Goal: Contribute content: Contribute content

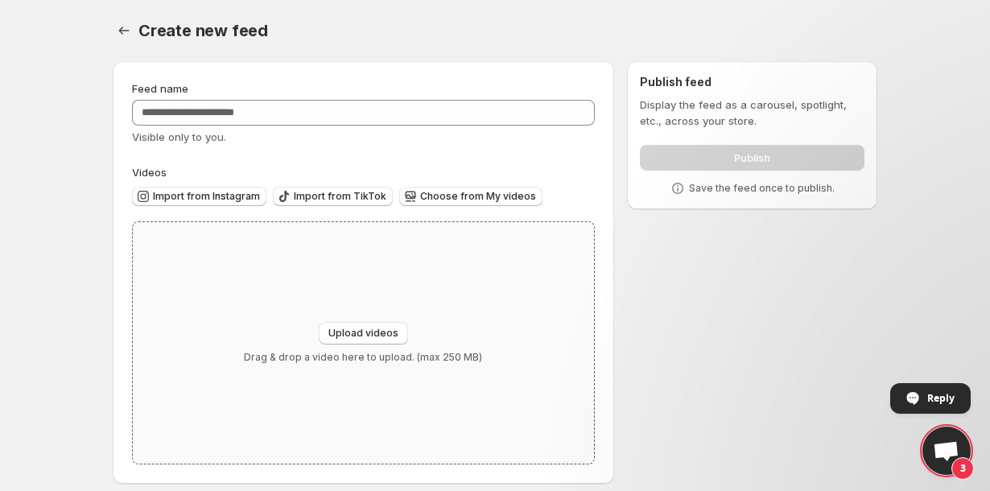
scroll to position [12, 0]
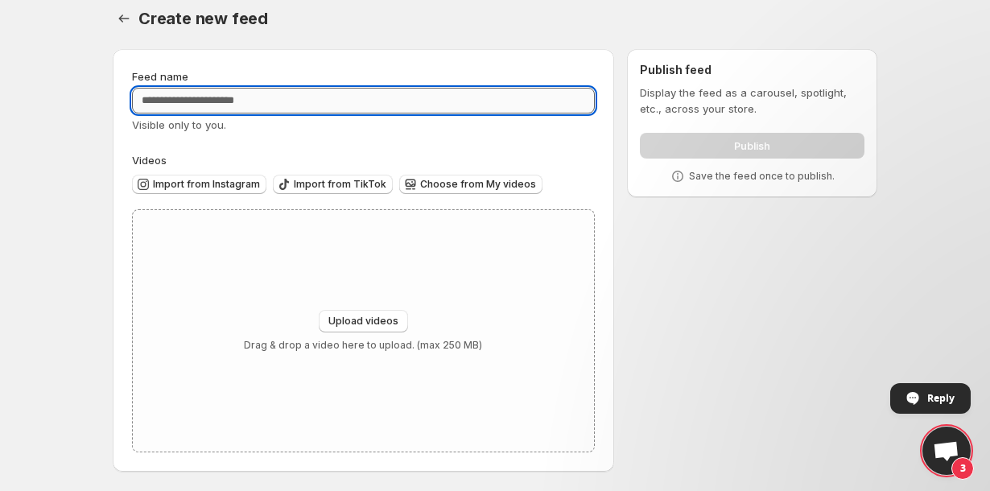
click at [216, 100] on input "Feed name" at bounding box center [363, 101] width 463 height 26
click at [206, 178] on span "Import from Instagram" at bounding box center [206, 184] width 107 height 13
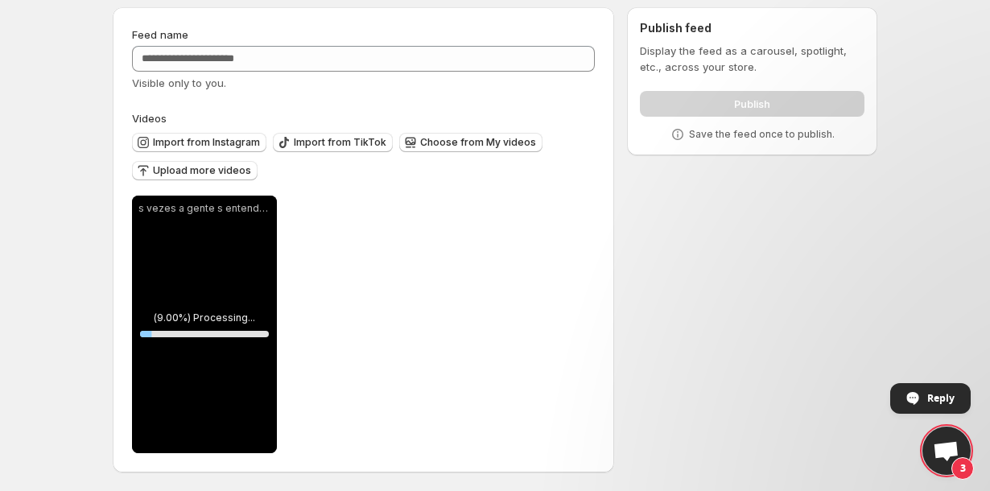
scroll to position [56, 0]
click at [234, 138] on span "Import from Instagram" at bounding box center [206, 141] width 107 height 13
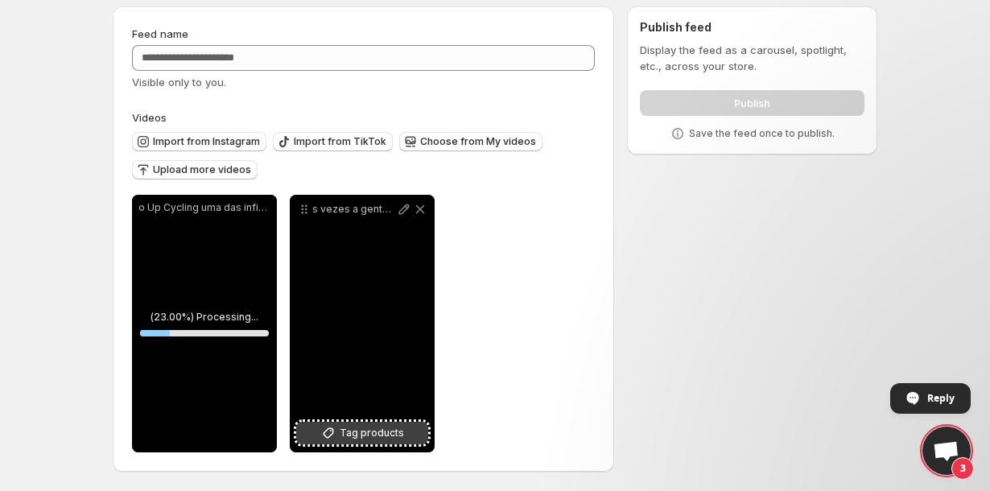
click at [355, 427] on span "Tag products" at bounding box center [372, 433] width 64 height 16
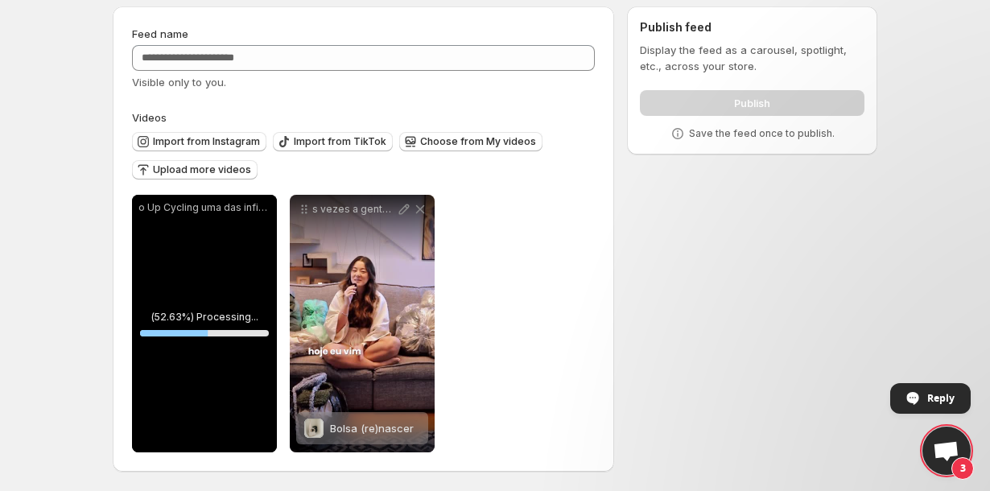
click at [253, 406] on div "o Up Cycling uma das infinitas possibilidades que a indstria da moda tem pra re…" at bounding box center [204, 323] width 145 height 257
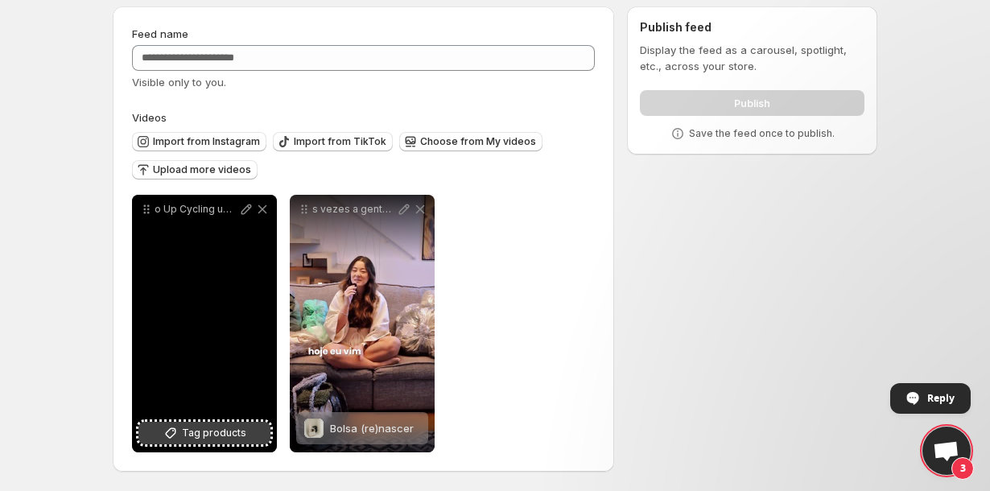
click at [223, 431] on span "Tag products" at bounding box center [214, 433] width 64 height 16
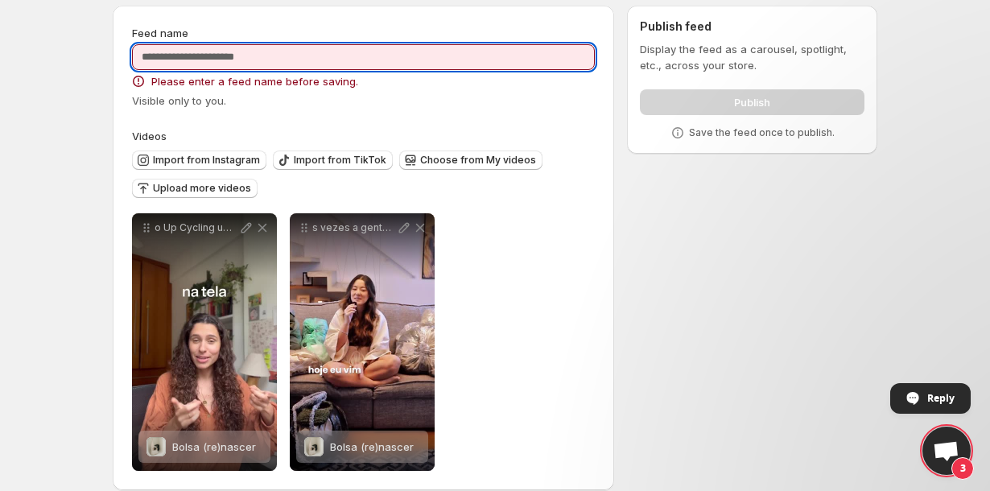
click at [484, 58] on input "Feed name" at bounding box center [363, 57] width 463 height 26
type input "*"
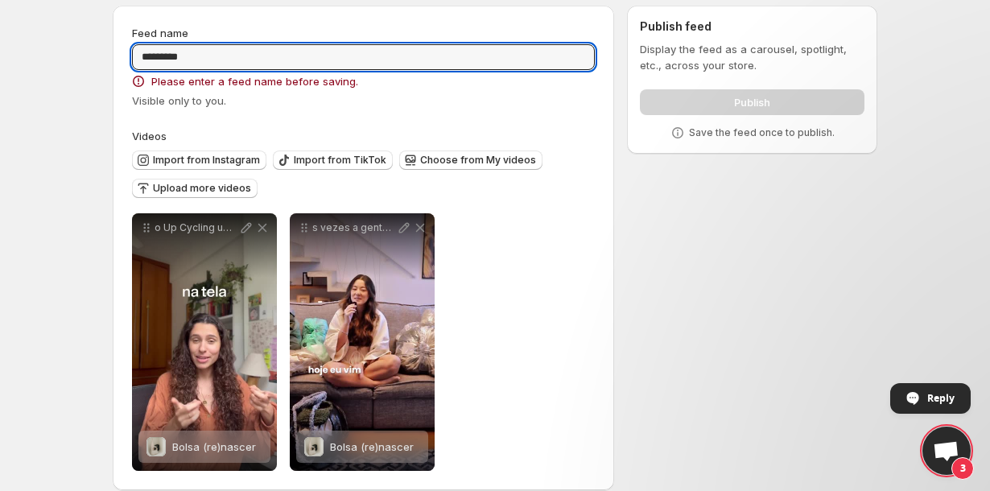
type input "*********"
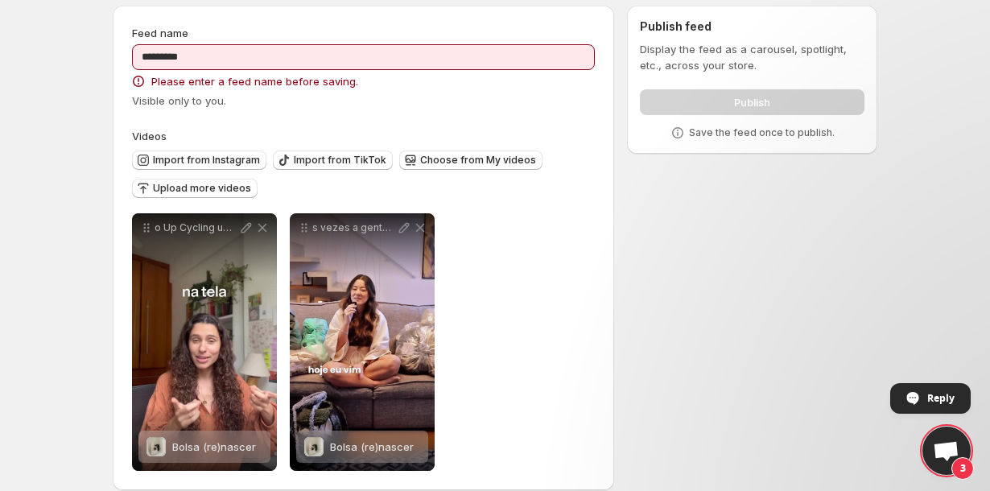
scroll to position [0, 0]
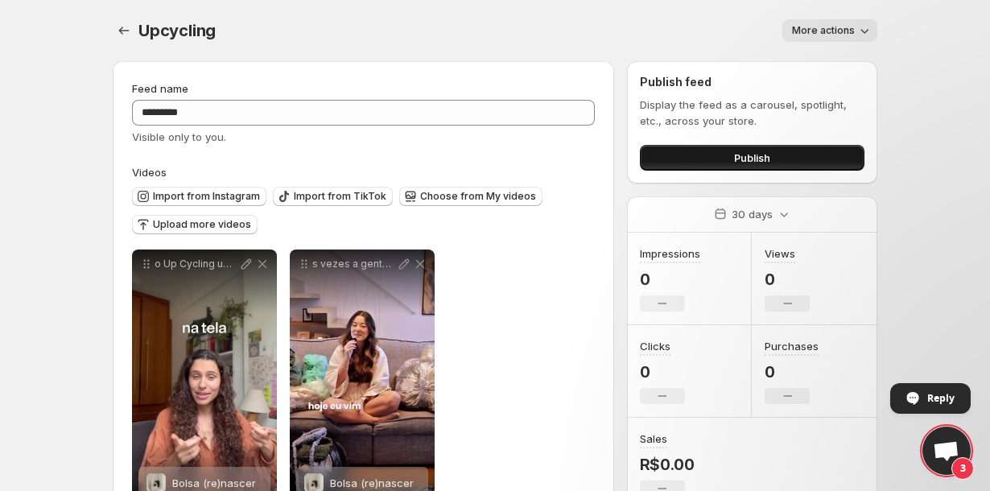
click at [675, 151] on button "Publish" at bounding box center [752, 158] width 224 height 26
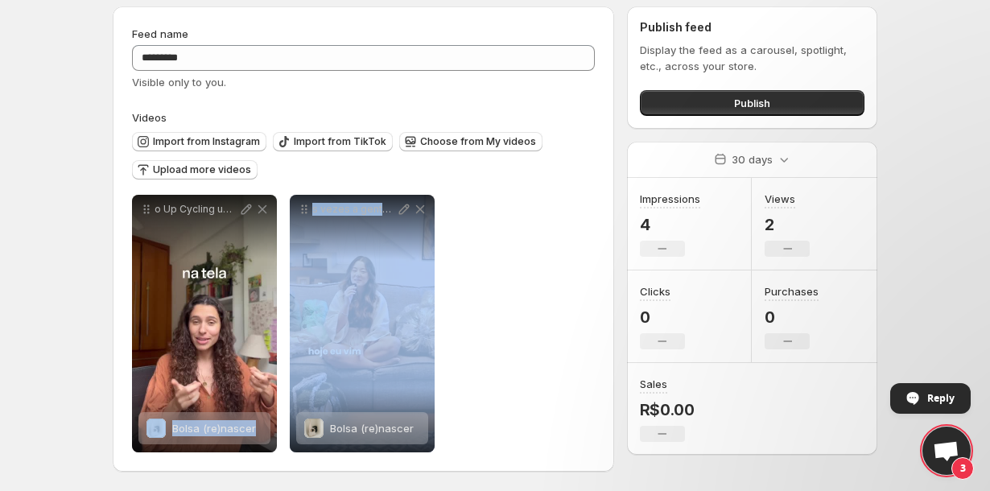
drag, startPoint x: 359, startPoint y: 315, endPoint x: 219, endPoint y: 330, distance: 140.7
click at [218, 330] on div "**********" at bounding box center [283, 323] width 303 height 257
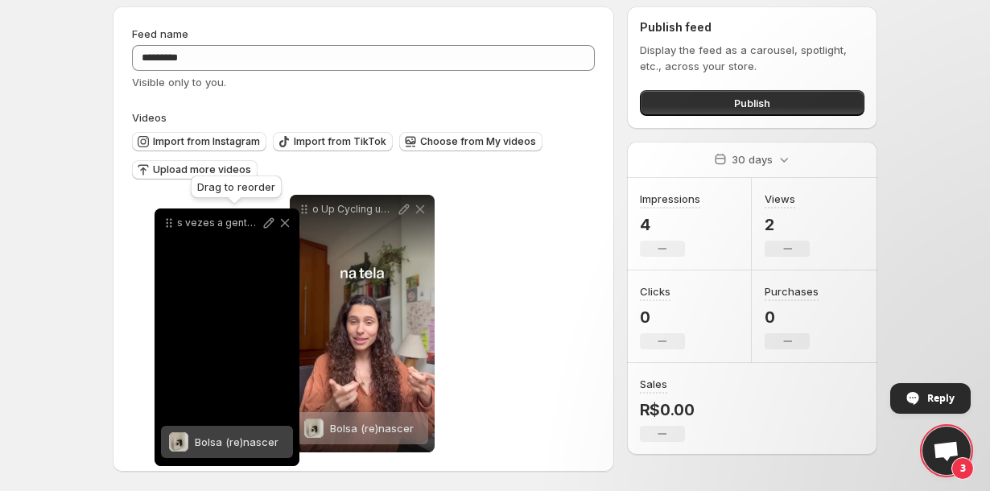
drag, startPoint x: 302, startPoint y: 209, endPoint x: 162, endPoint y: 221, distance: 140.5
click at [162, 221] on icon at bounding box center [169, 223] width 16 height 16
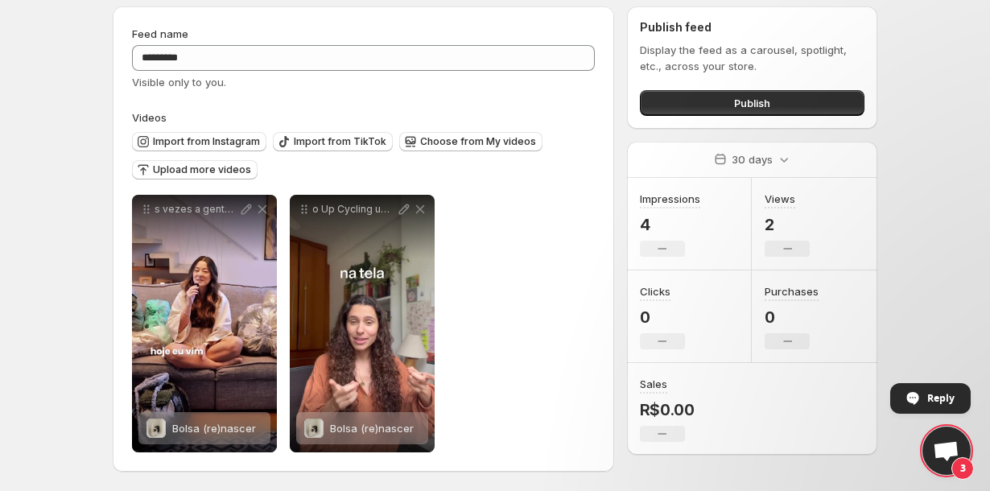
click at [467, 200] on div "**********" at bounding box center [363, 323] width 463 height 257
click at [714, 107] on button "Publish" at bounding box center [752, 103] width 224 height 26
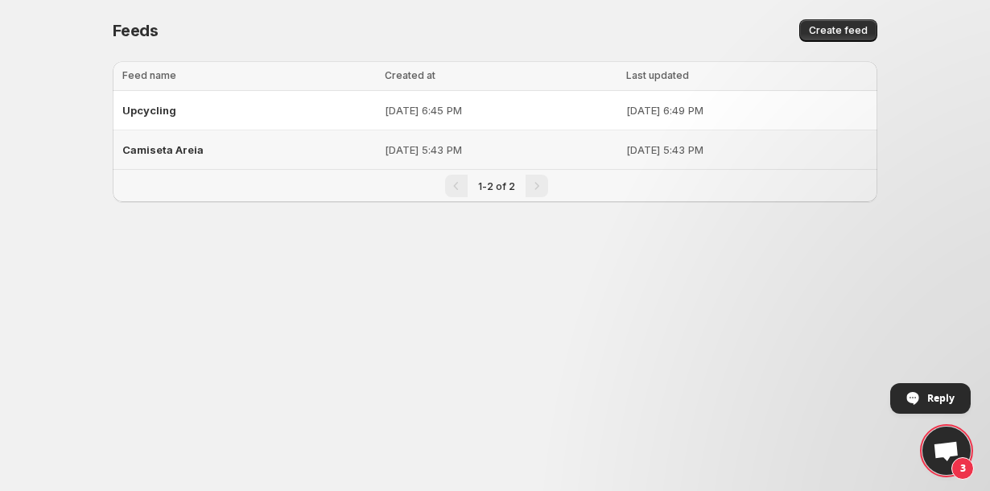
click at [385, 153] on p "[DATE] 5:43 PM" at bounding box center [501, 150] width 233 height 16
click at [260, 249] on body "Home Feeds Videos Subscription Settings Feeds. This page is ready Feeds Create …" at bounding box center [495, 245] width 990 height 491
click at [838, 39] on button "Create feed" at bounding box center [838, 30] width 78 height 23
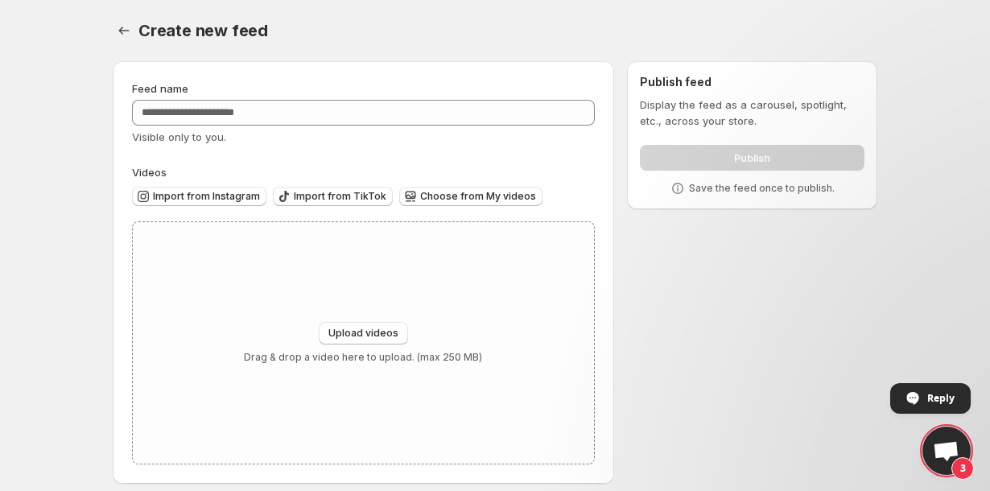
click at [216, 206] on div "Import from Instagram" at bounding box center [199, 198] width 134 height 22
click at [215, 200] on span "Import from Instagram" at bounding box center [206, 196] width 107 height 13
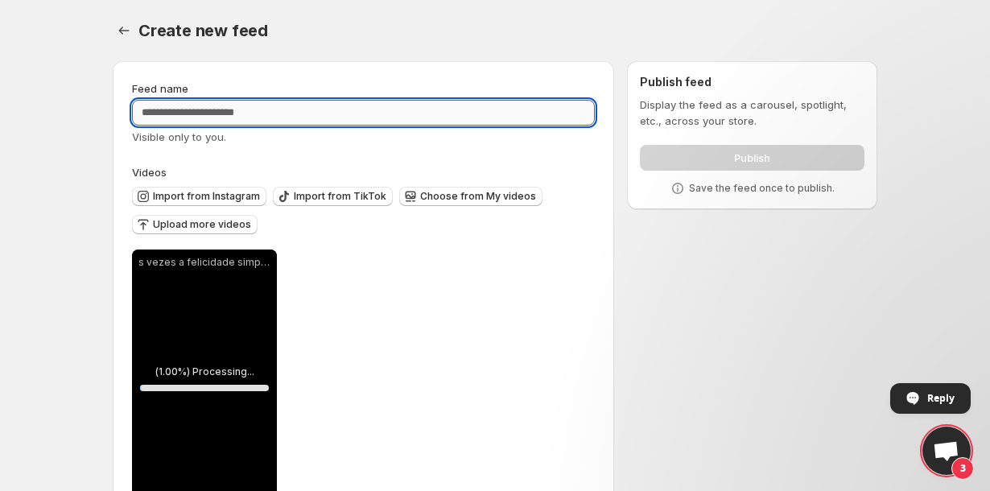
click at [253, 113] on input "Feed name" at bounding box center [363, 113] width 463 height 26
click at [239, 106] on input "Feed name" at bounding box center [363, 113] width 463 height 26
click at [235, 120] on input "Feed name" at bounding box center [363, 113] width 463 height 26
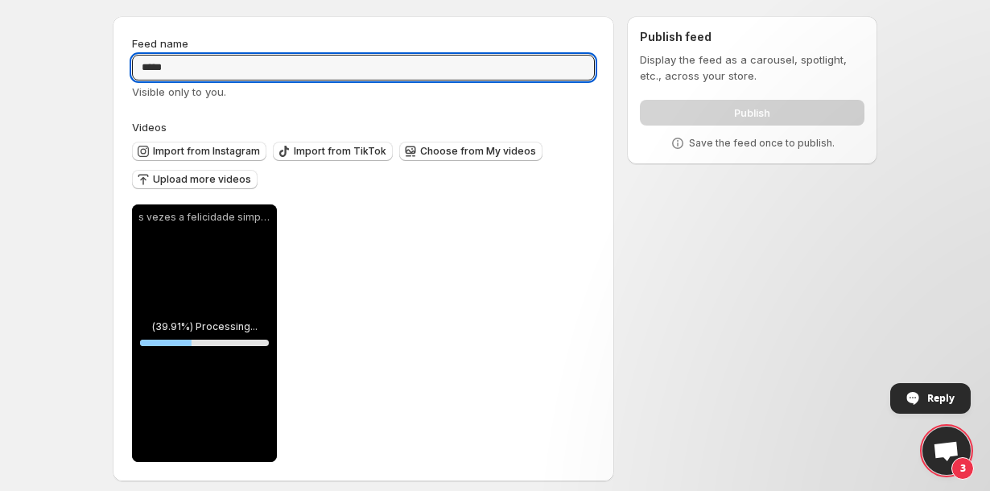
scroll to position [56, 0]
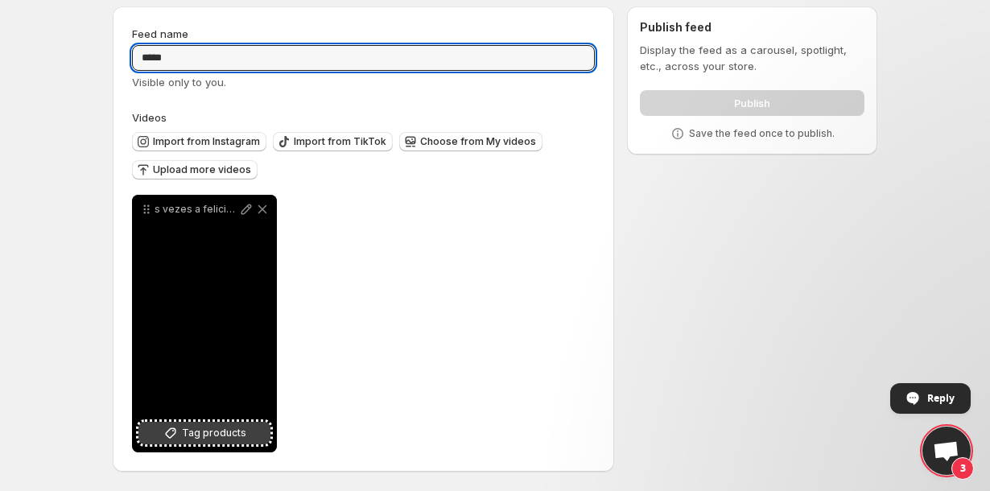
type input "*****"
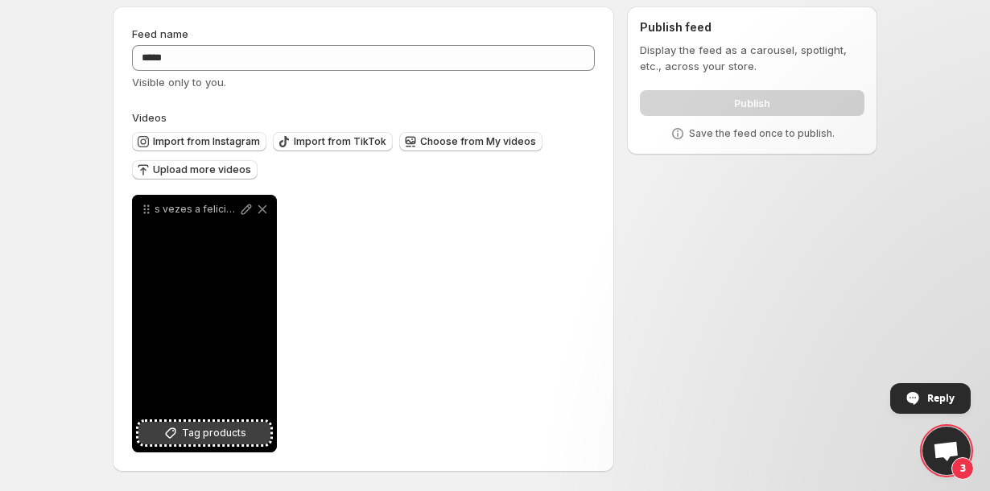
click at [175, 432] on icon at bounding box center [171, 433] width 16 height 16
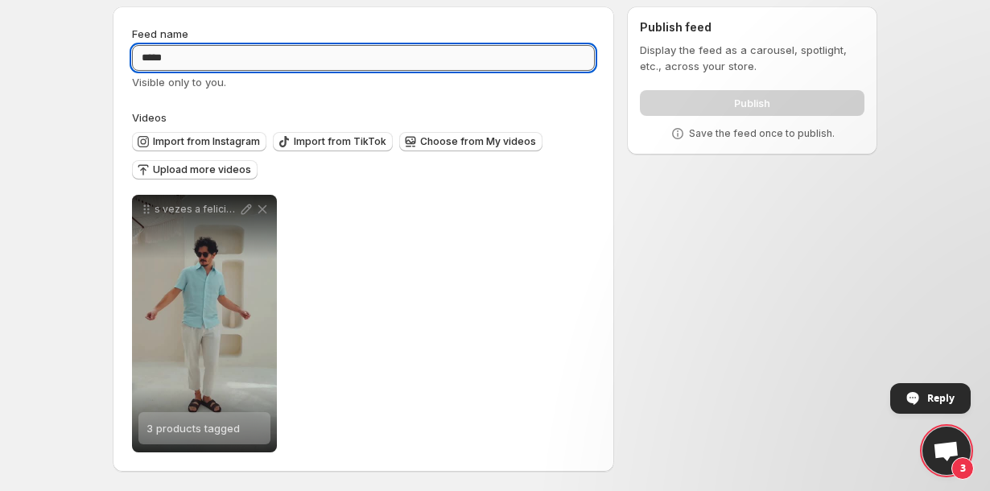
click at [452, 60] on input "*****" at bounding box center [363, 58] width 463 height 26
click at [525, 232] on div "**********" at bounding box center [363, 323] width 463 height 257
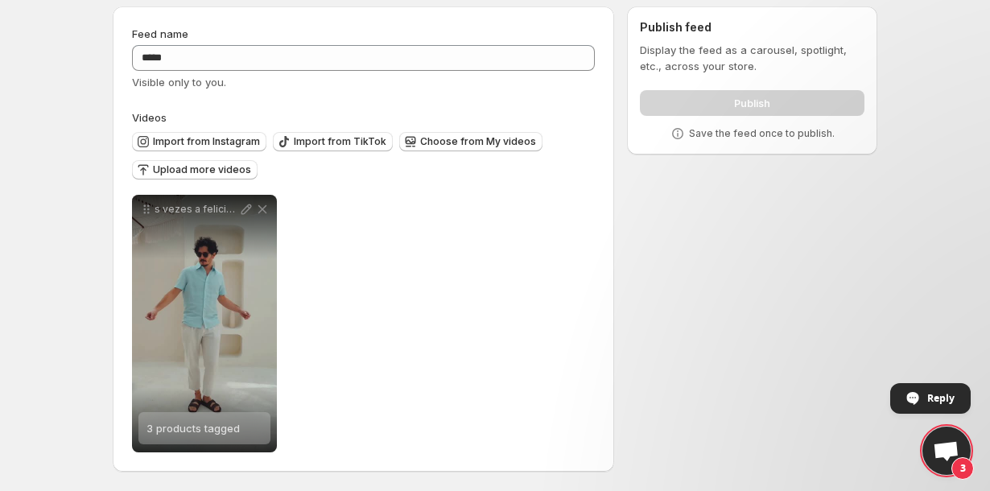
click at [732, 101] on div "Publish" at bounding box center [752, 100] width 224 height 32
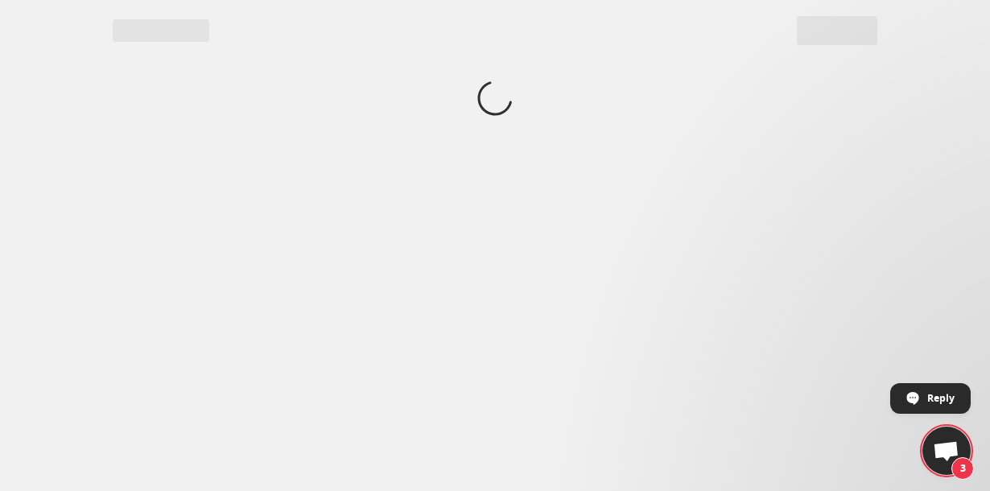
scroll to position [0, 0]
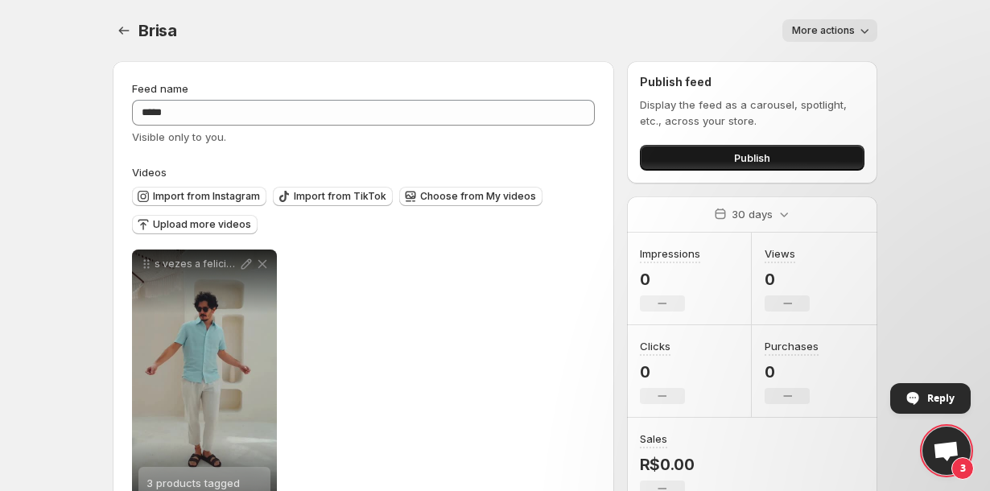
click at [731, 155] on button "Publish" at bounding box center [752, 158] width 224 height 26
click at [748, 147] on button "Publish" at bounding box center [752, 158] width 224 height 26
click at [674, 155] on button "Publish" at bounding box center [752, 158] width 224 height 26
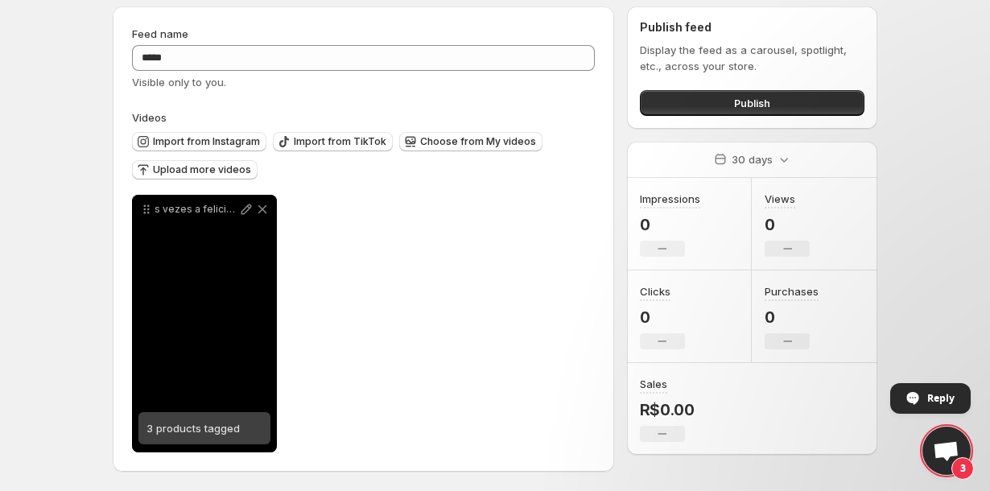
click at [226, 430] on span "3 products tagged" at bounding box center [192, 428] width 93 height 13
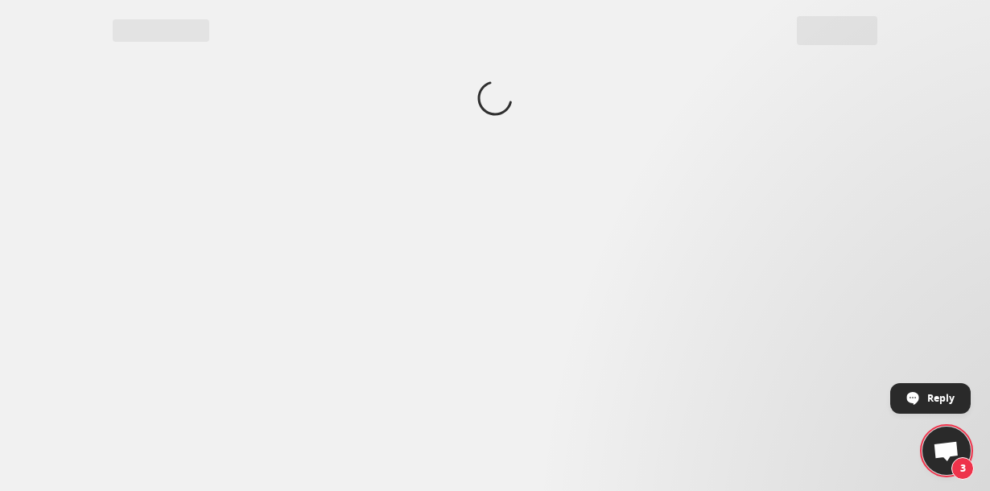
scroll to position [0, 0]
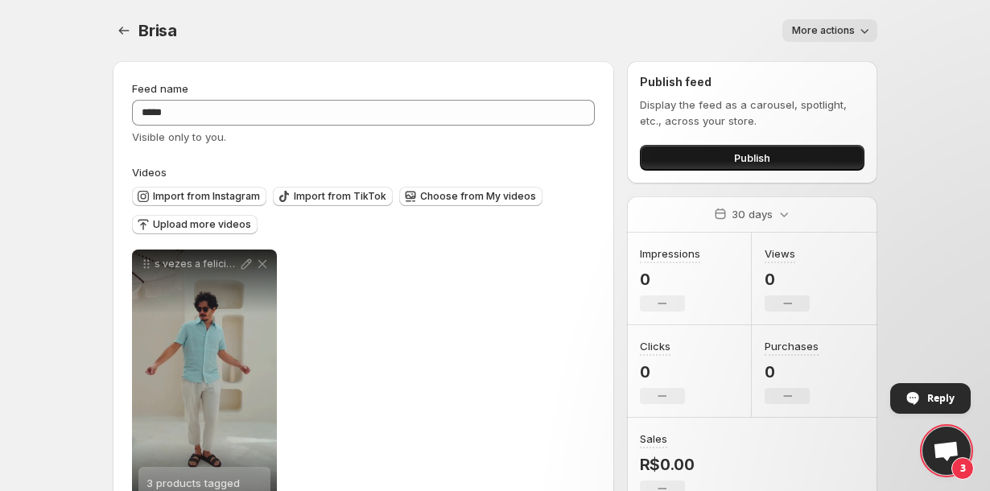
click at [702, 163] on button "Publish" at bounding box center [752, 158] width 224 height 26
click at [698, 148] on button "Publish" at bounding box center [752, 158] width 224 height 26
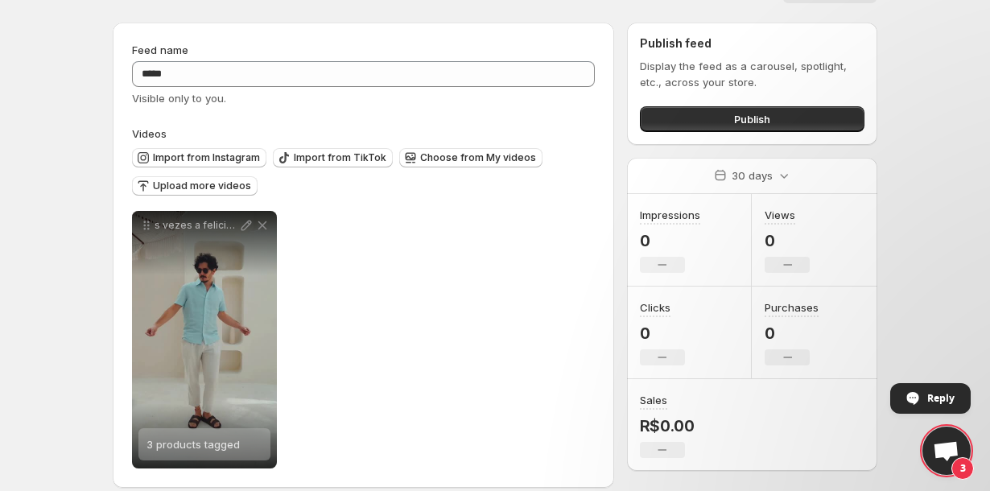
scroll to position [56, 0]
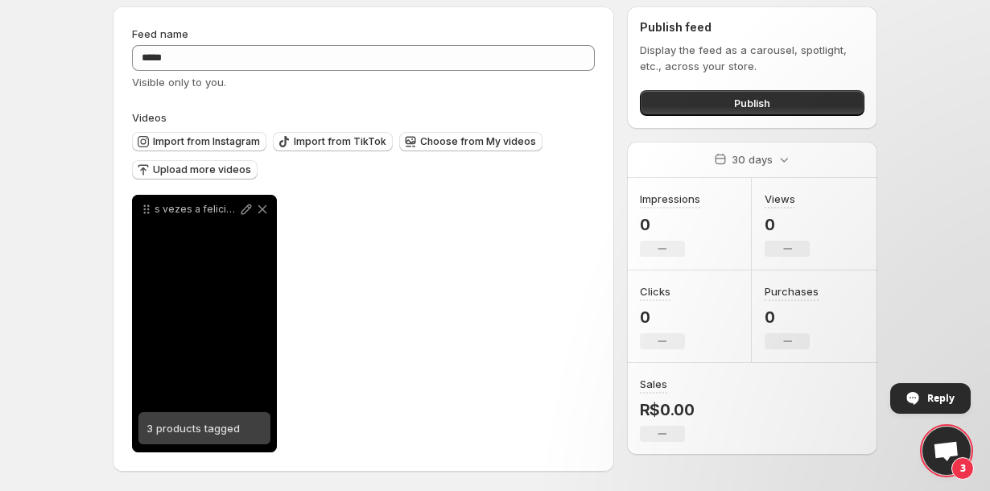
click at [182, 433] on span "3 products tagged" at bounding box center [192, 428] width 93 height 13
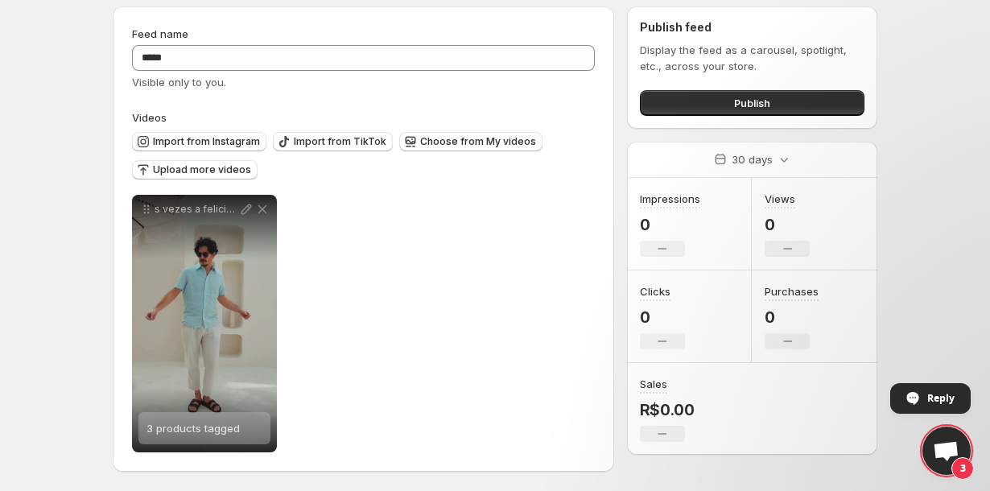
scroll to position [0, 0]
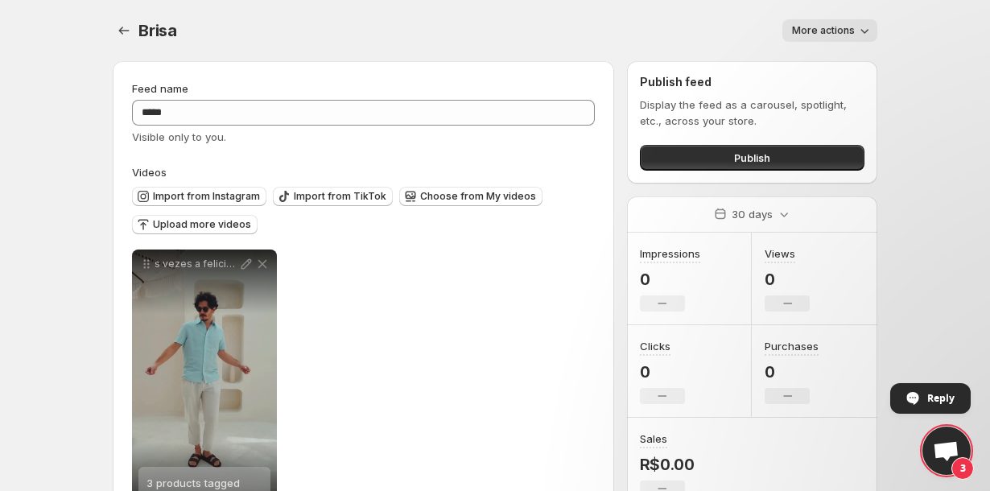
click at [652, 51] on div "Brisa. This page is ready Brisa More actions More actions More actions" at bounding box center [495, 30] width 764 height 61
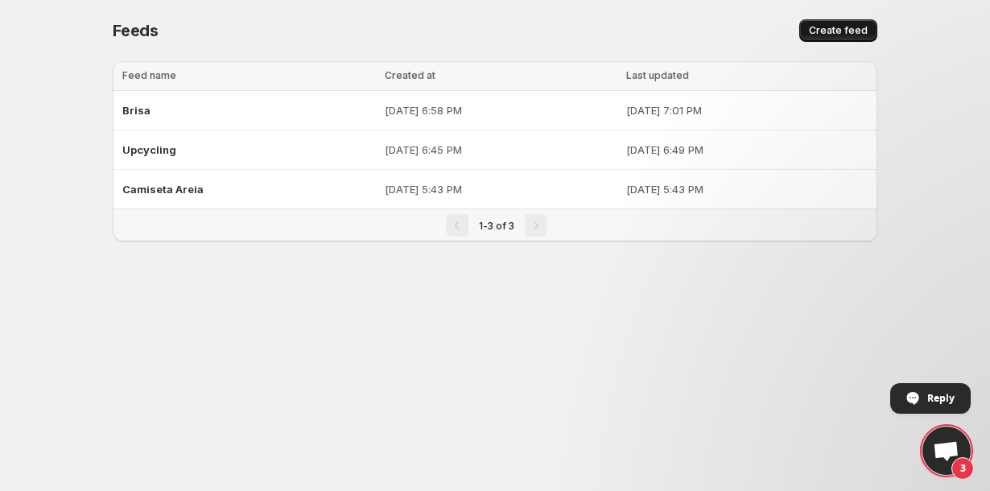
click at [845, 35] on span "Create feed" at bounding box center [838, 30] width 59 height 13
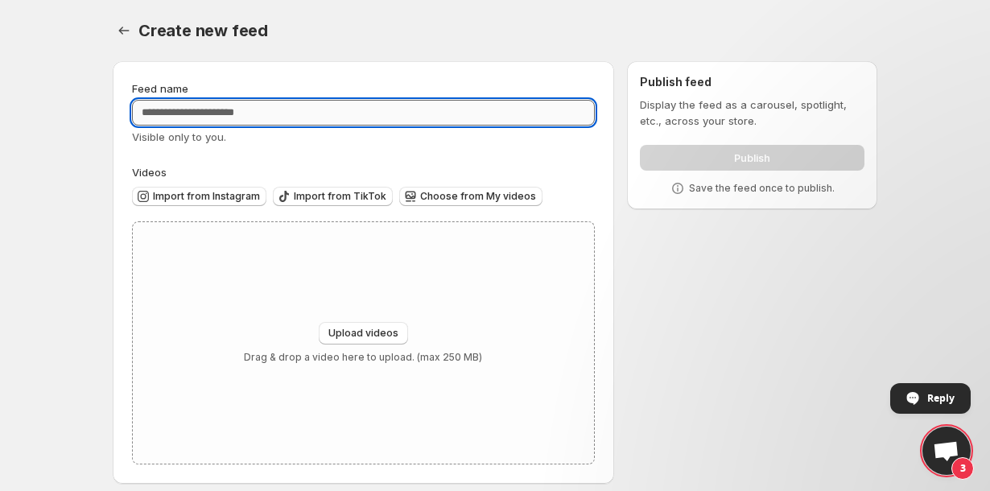
click at [403, 124] on input "Feed name" at bounding box center [363, 113] width 463 height 26
type input "*"
type input "**********"
click at [226, 198] on span "Import from Instagram" at bounding box center [206, 196] width 107 height 13
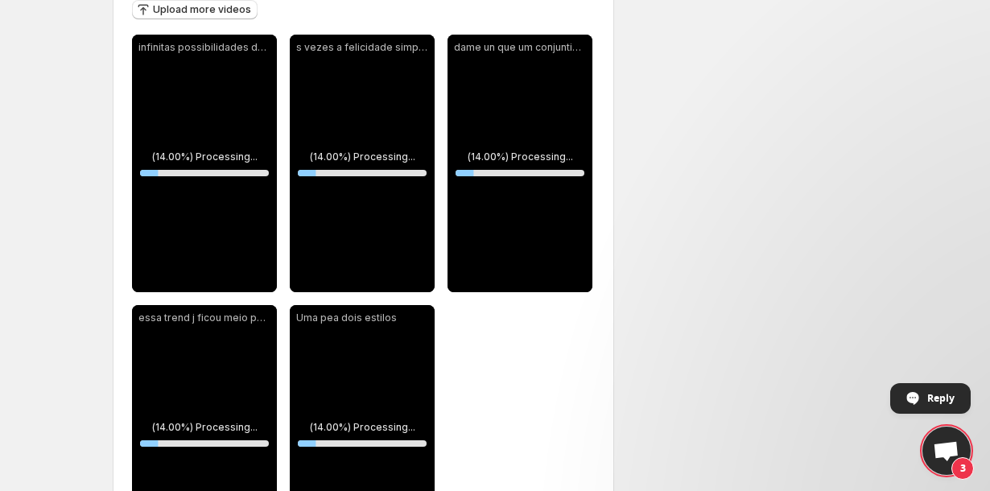
scroll to position [216, 0]
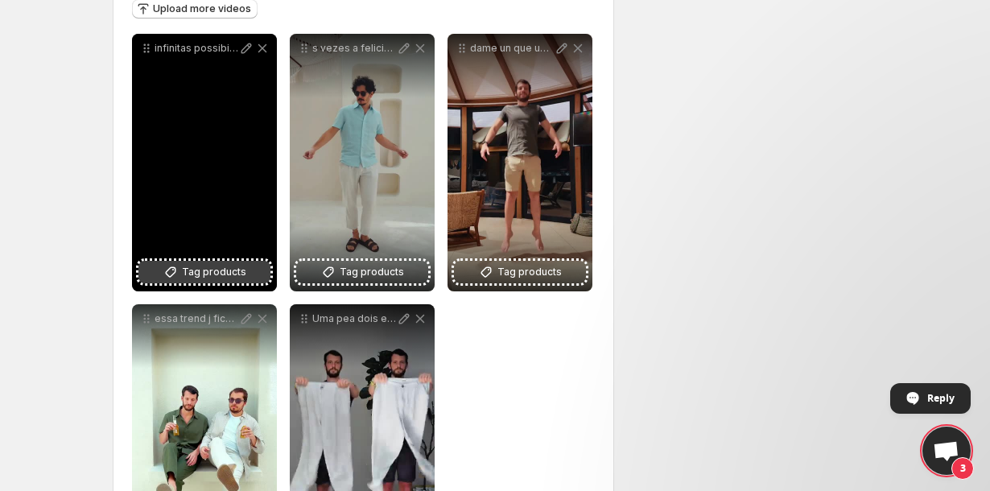
click at [224, 274] on span "Tag products" at bounding box center [214, 272] width 64 height 16
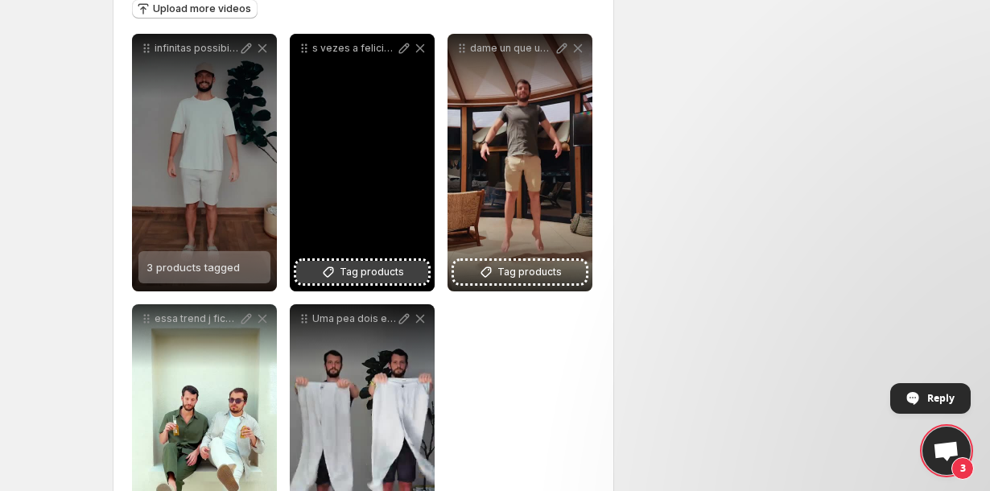
click at [375, 279] on span "Tag products" at bounding box center [372, 272] width 64 height 16
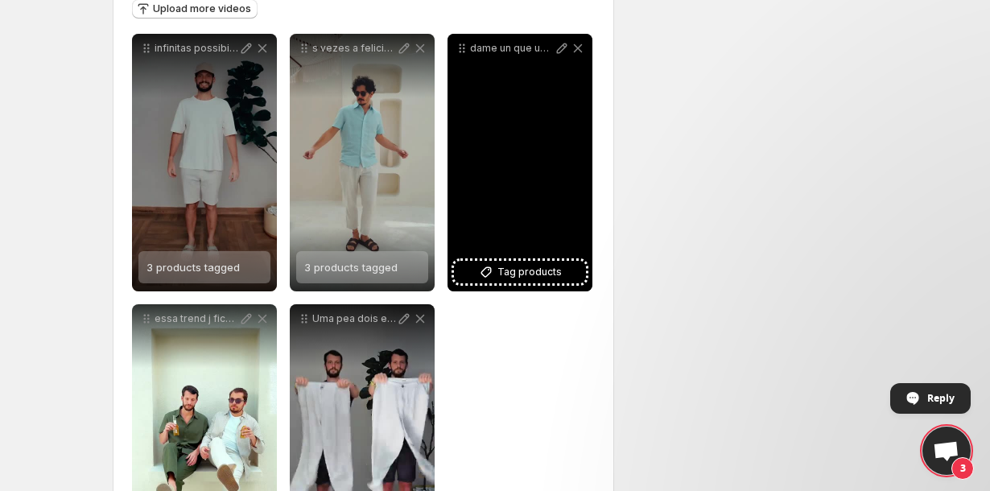
click at [514, 285] on div "dame un que um conjuntinho MARAM que o lookinho t pronto tem algo mgico no mome…" at bounding box center [519, 162] width 145 height 257
click at [485, 274] on icon at bounding box center [486, 272] width 16 height 16
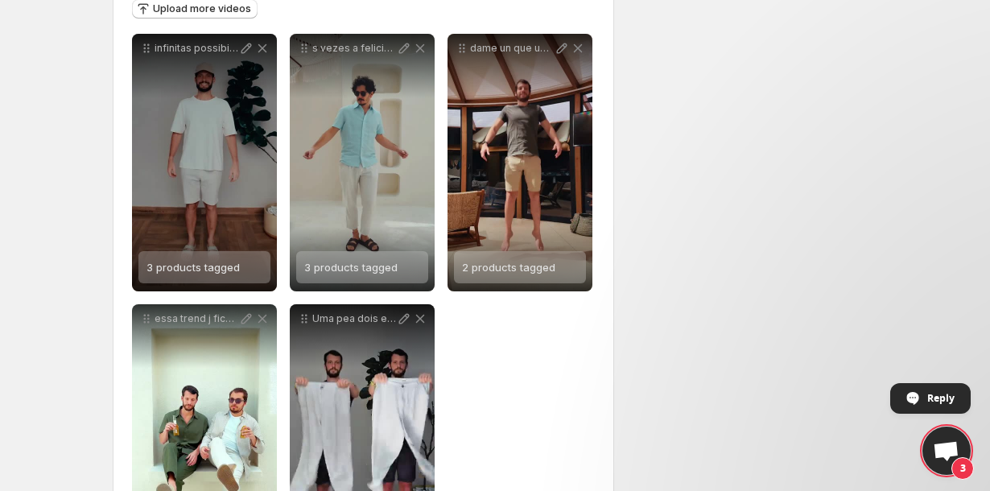
scroll to position [326, 0]
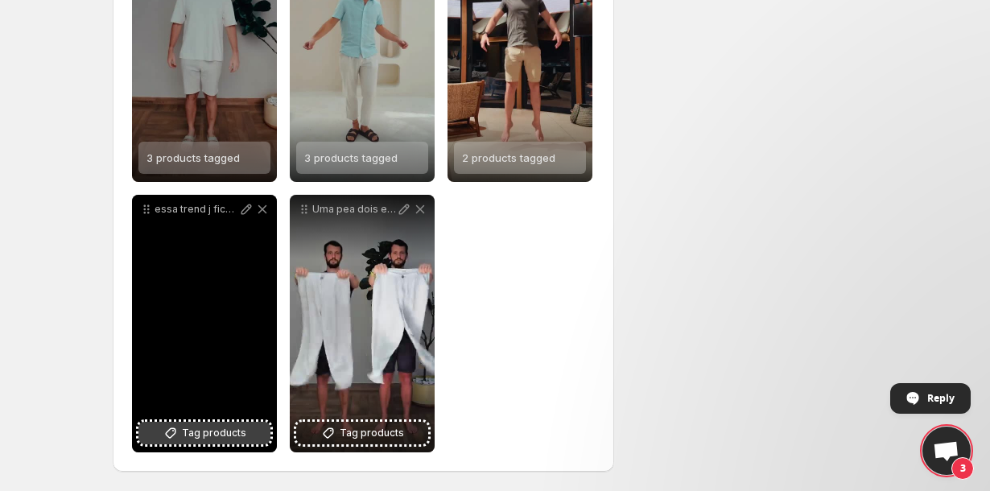
click at [224, 437] on span "Tag products" at bounding box center [214, 433] width 64 height 16
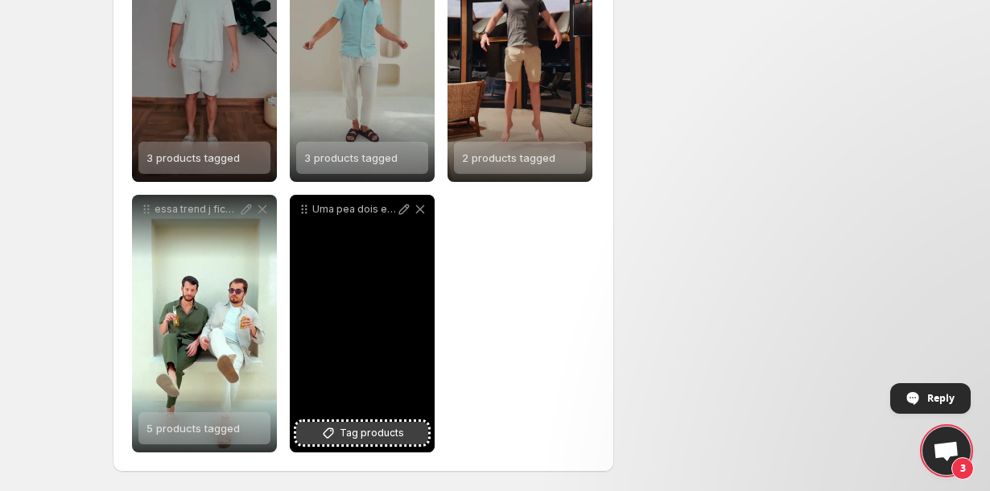
click at [383, 435] on span "Tag products" at bounding box center [372, 433] width 64 height 16
click at [378, 346] on div "Uma pea dois estilos" at bounding box center [362, 323] width 145 height 257
click at [364, 436] on span "Tag products" at bounding box center [372, 433] width 64 height 16
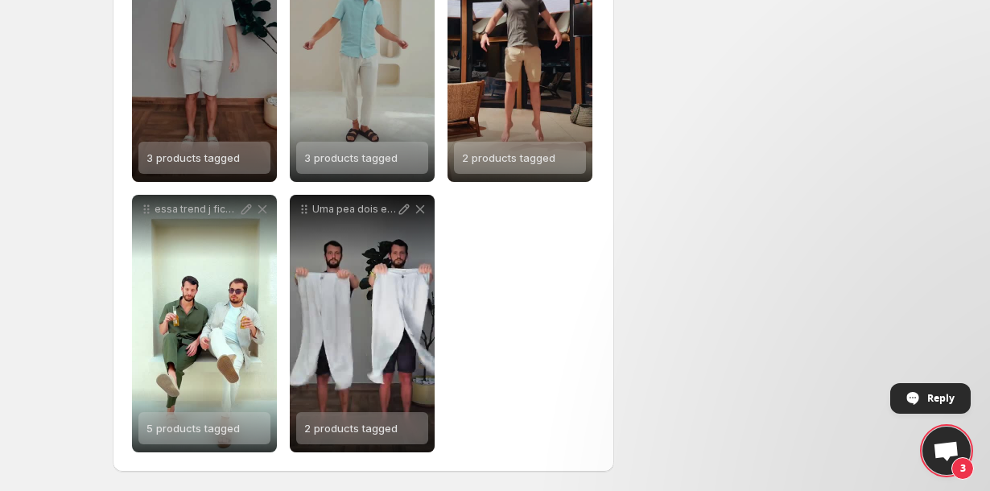
scroll to position [0, 0]
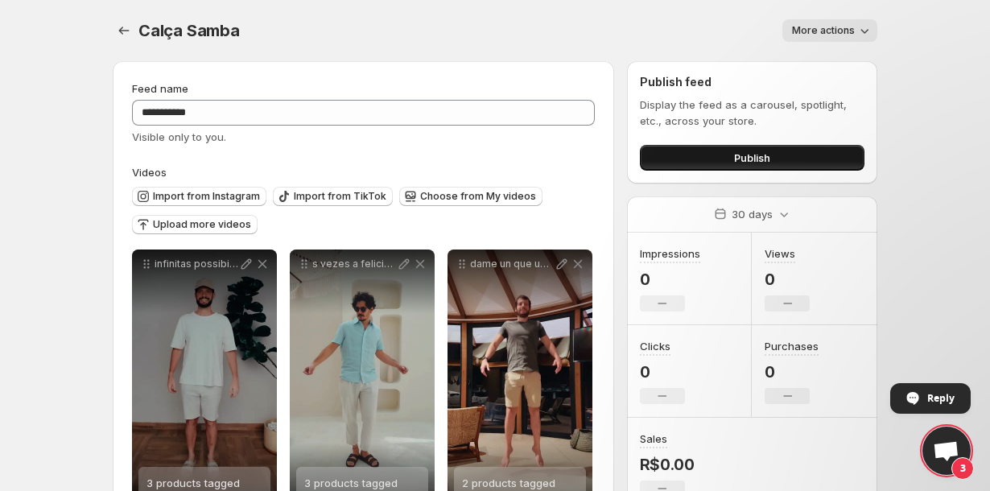
click at [668, 158] on button "Publish" at bounding box center [752, 158] width 224 height 26
